Goal: Task Accomplishment & Management: Use online tool/utility

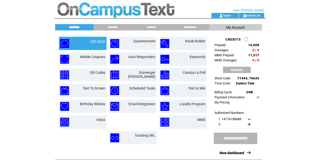
drag, startPoint x: 0, startPoint y: 0, endPoint x: 95, endPoint y: 41, distance: 103.5
click at [95, 41] on link "Text Blast" at bounding box center [97, 41] width 15 height 4
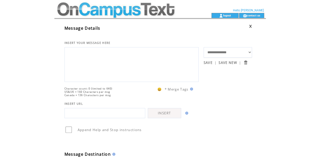
click at [96, 64] on textarea at bounding box center [131, 64] width 128 height 30
type textarea "*"
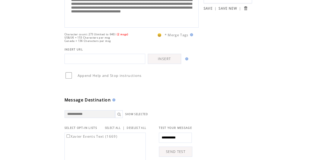
scroll to position [56, 0]
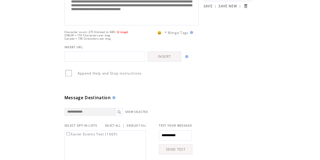
type textarea "**********"
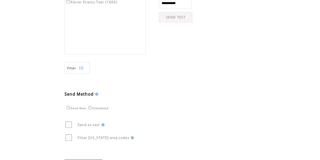
scroll to position [218, 0]
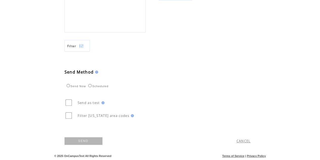
click at [86, 140] on link "SEND" at bounding box center [83, 141] width 38 height 8
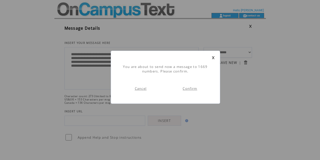
scroll to position [0, 0]
click at [190, 87] on link "Confirm" at bounding box center [190, 88] width 14 height 5
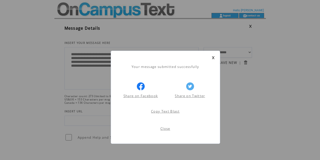
scroll to position [0, 0]
click at [166, 128] on link "Close" at bounding box center [165, 128] width 10 height 5
